Goal: Task Accomplishment & Management: Manage account settings

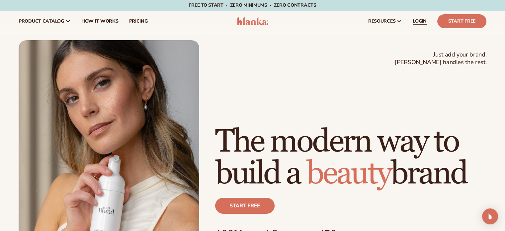
click at [422, 22] on span "LOGIN" at bounding box center [420, 21] width 14 height 5
click at [418, 23] on span "LOGIN" at bounding box center [420, 21] width 14 height 5
